Goal: Find specific page/section: Find specific page/section

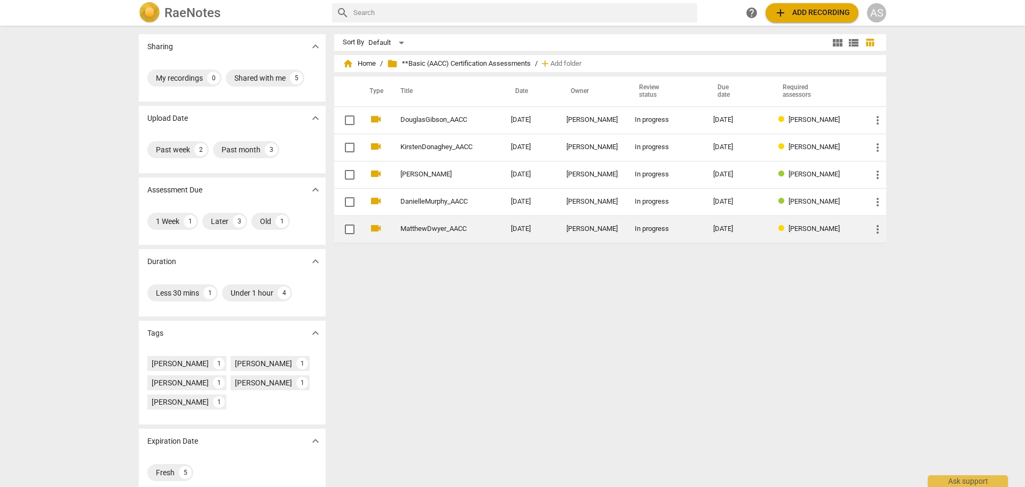
click at [483, 222] on td "MatthewDwyer_AACC" at bounding box center [445, 228] width 115 height 27
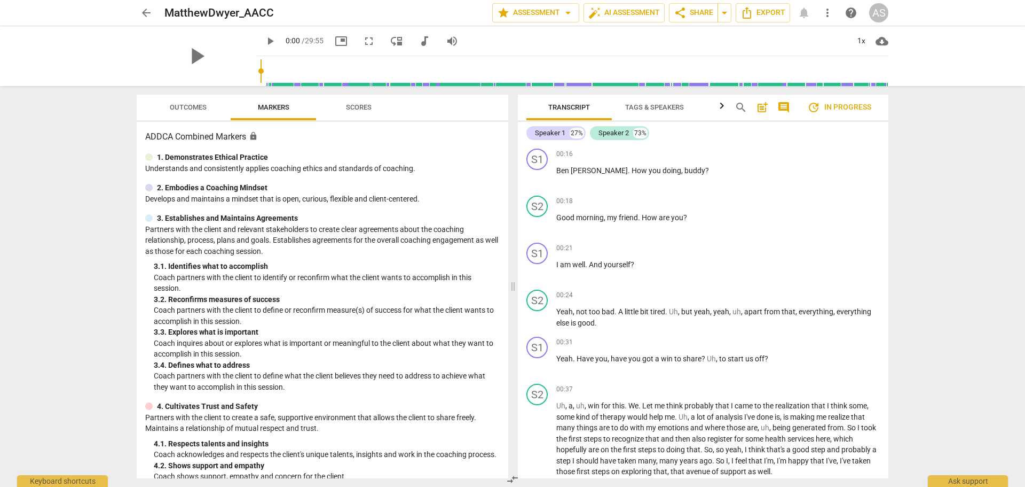
click at [192, 106] on span "Outcomes" at bounding box center [188, 107] width 37 height 8
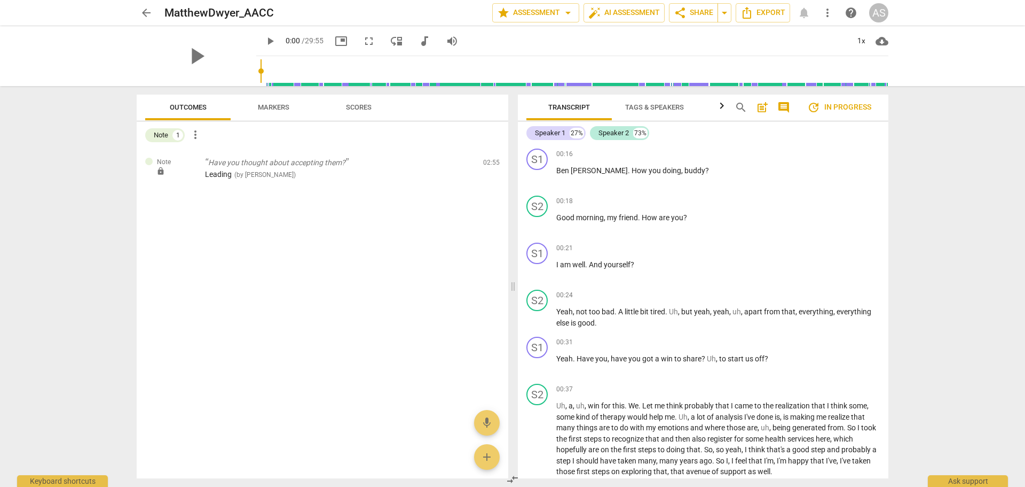
click at [140, 10] on span "arrow_back" at bounding box center [146, 12] width 13 height 13
